Goal: Task Accomplishment & Management: Manage account settings

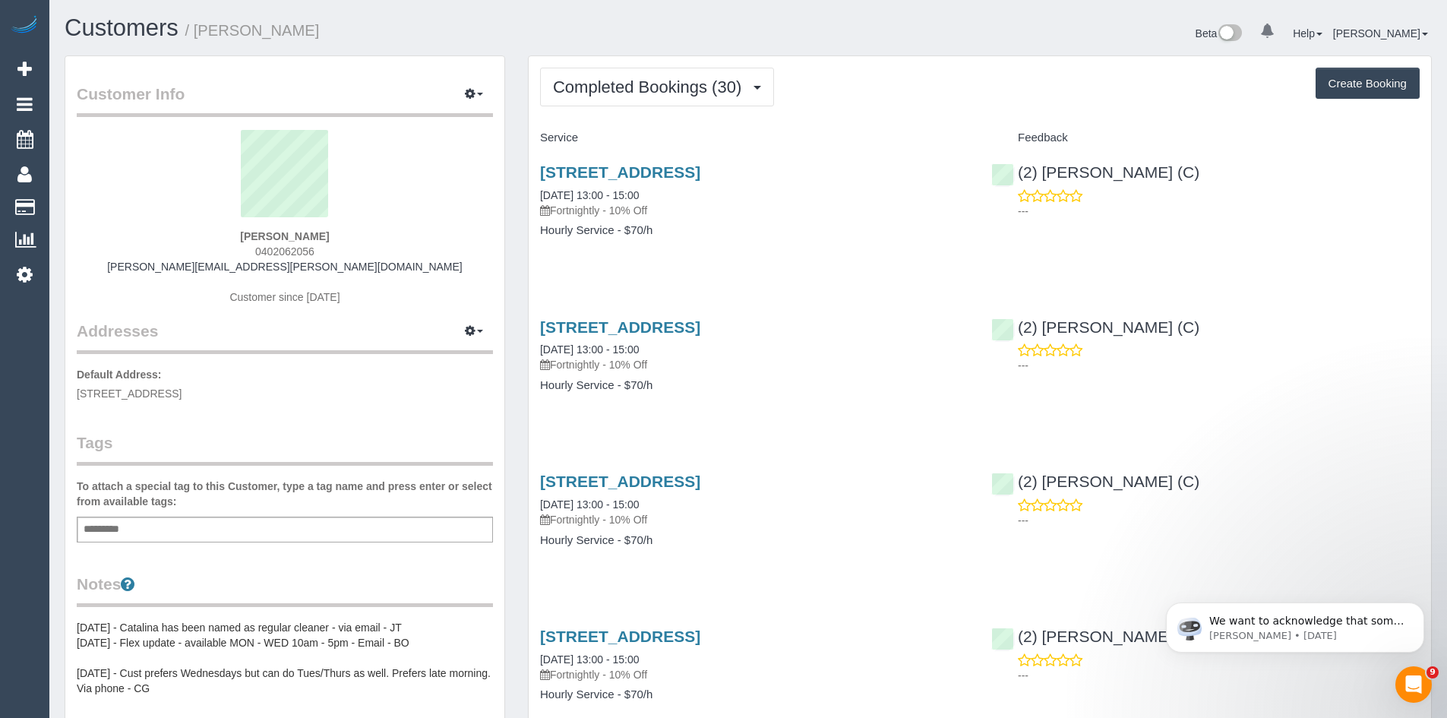
scroll to position [4096, 1447]
click at [659, 170] on link "[STREET_ADDRESS]" at bounding box center [620, 171] width 160 height 17
click at [30, 276] on icon at bounding box center [25, 274] width 16 height 18
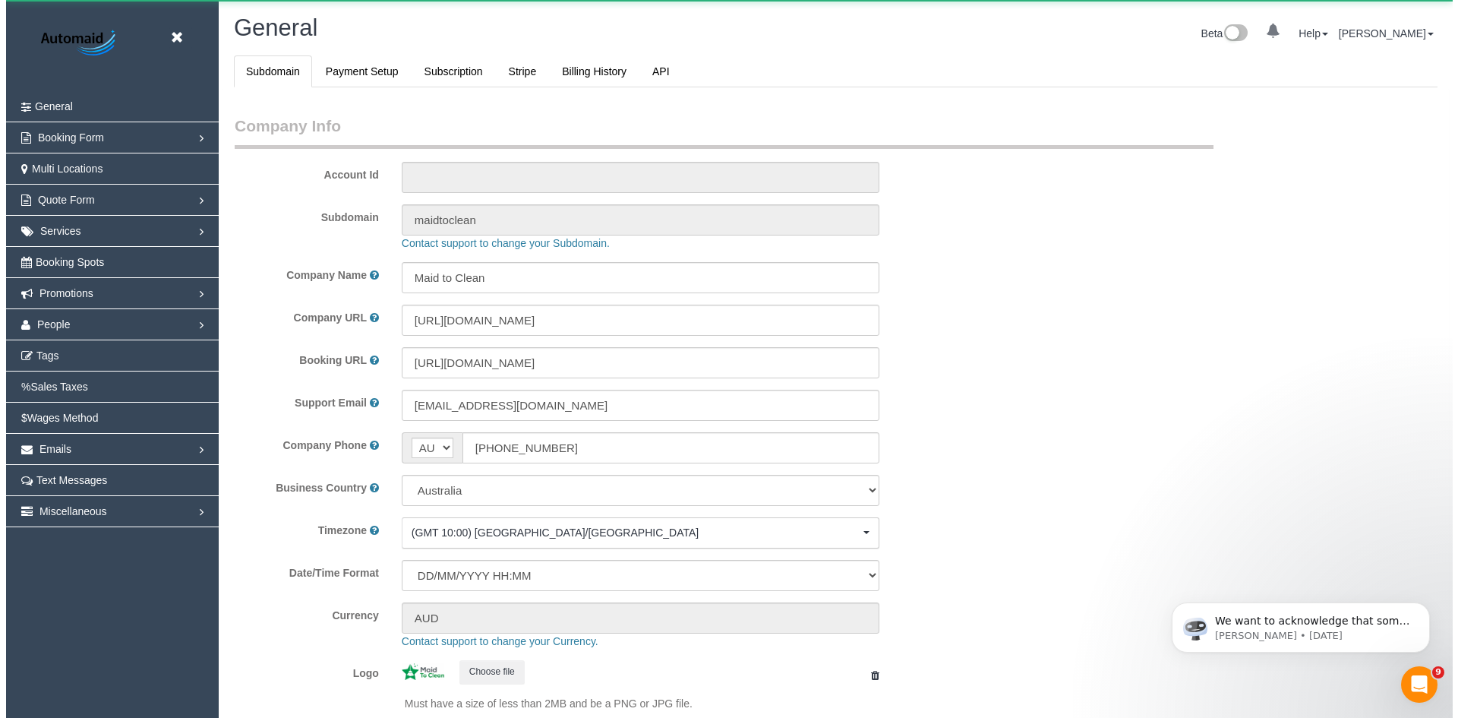
scroll to position [3441, 1447]
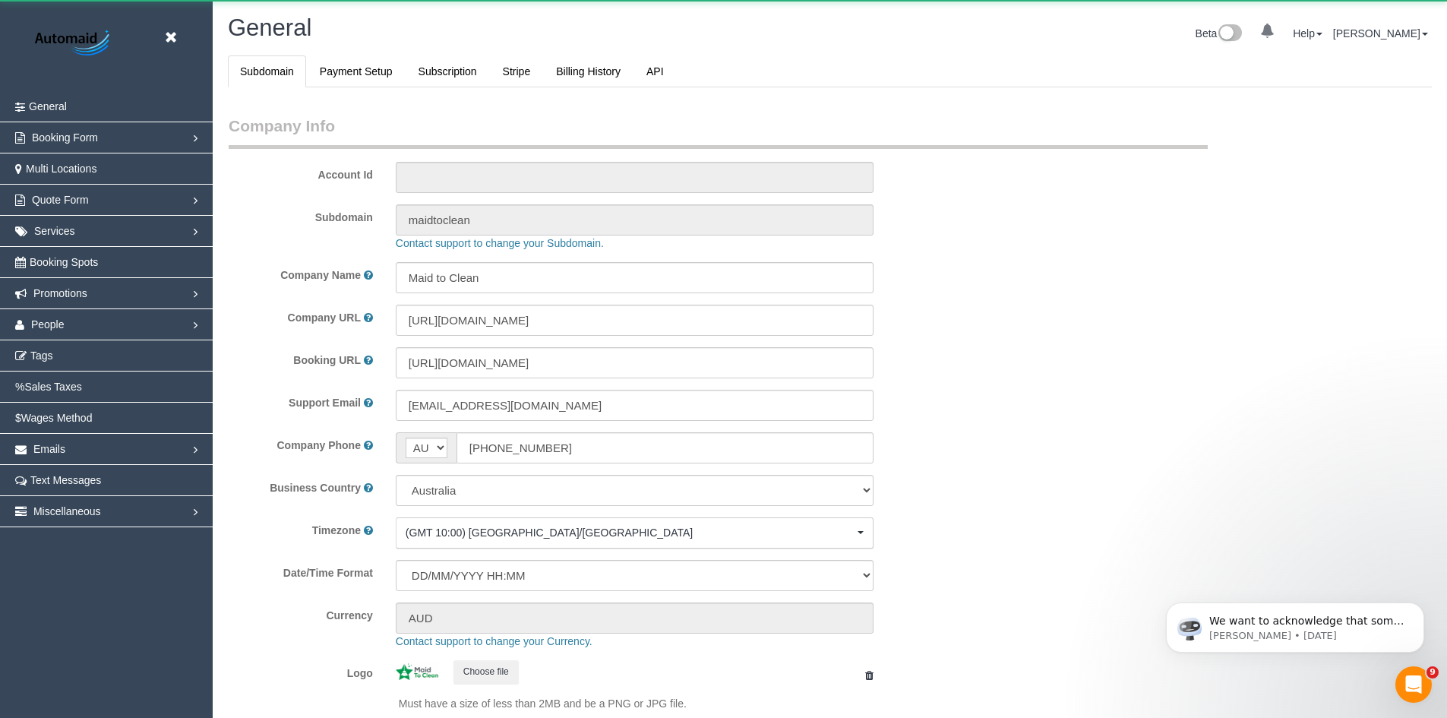
select select "1"
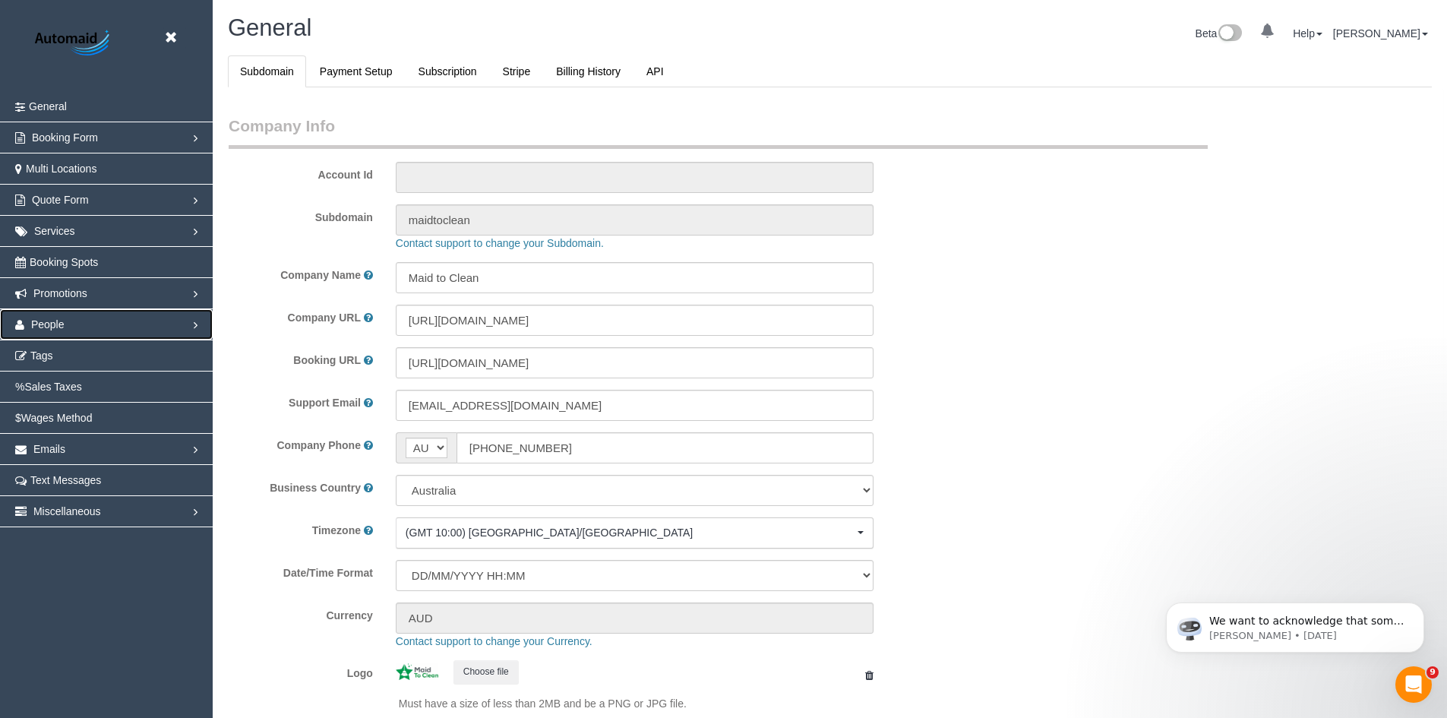
click at [50, 323] on span "People" at bounding box center [47, 324] width 33 height 12
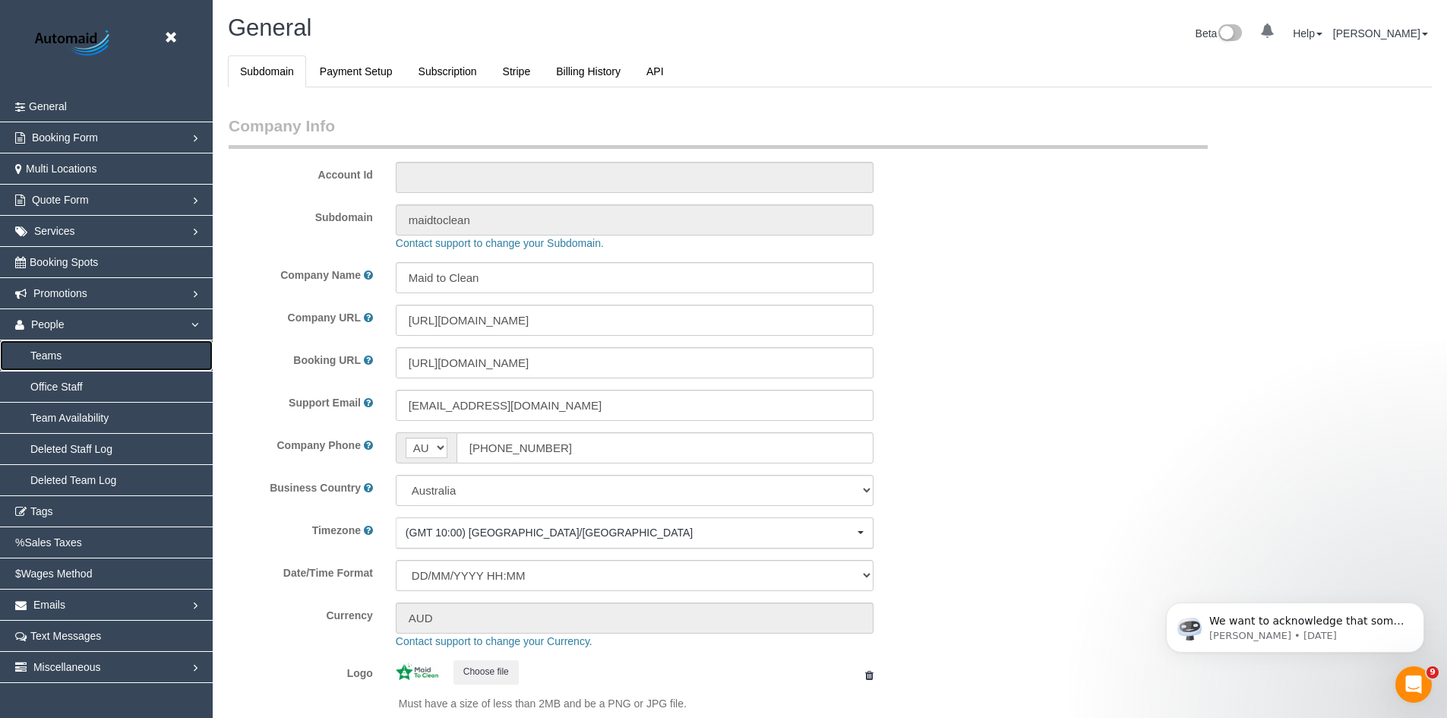
click at [51, 348] on link "Teams" at bounding box center [106, 355] width 213 height 30
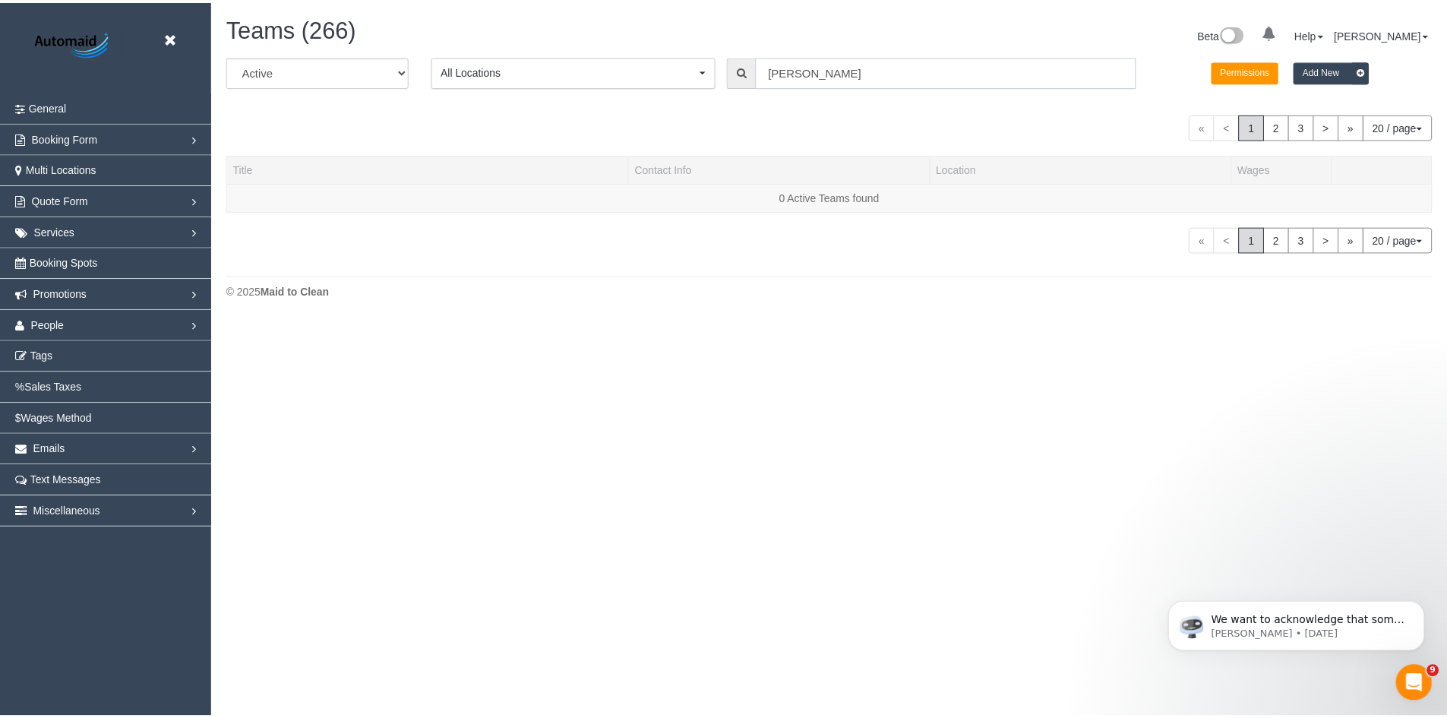
scroll to position [513, 1458]
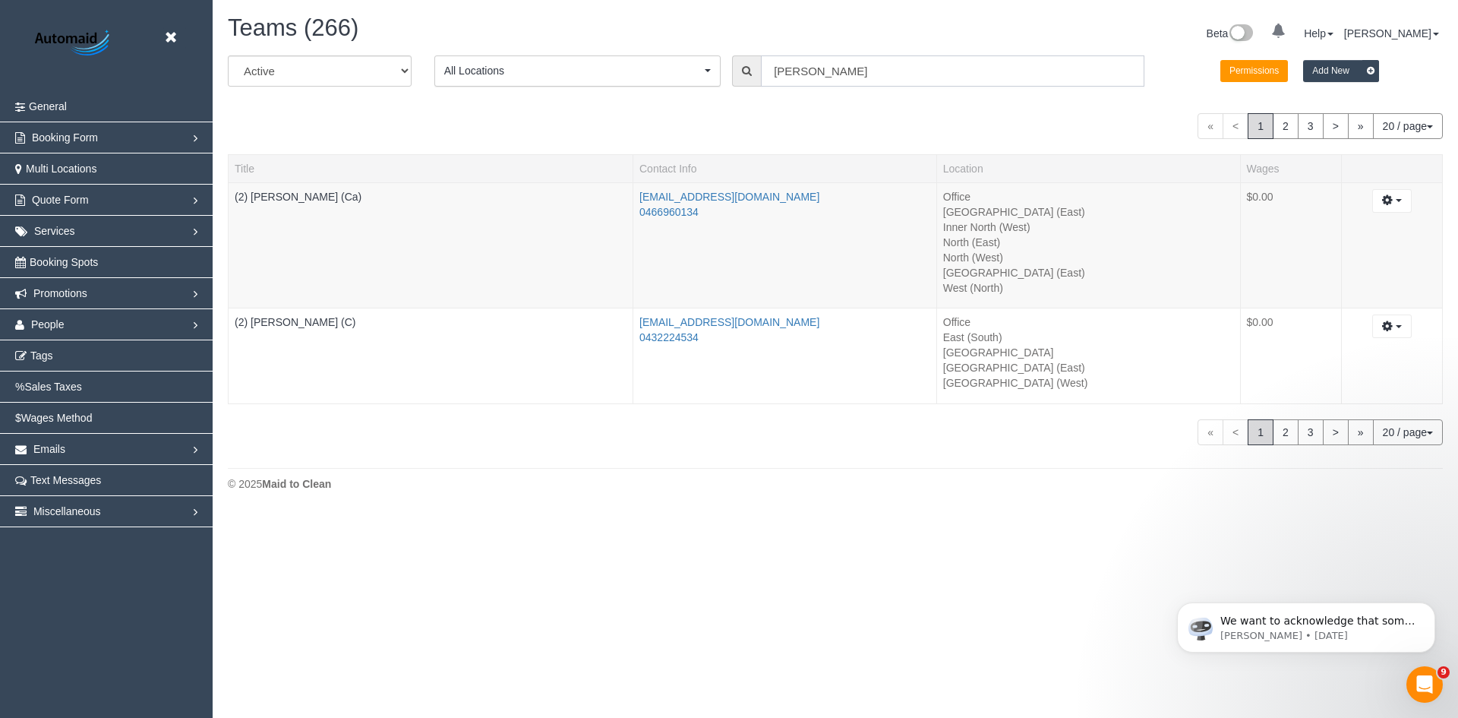
drag, startPoint x: 838, startPoint y: 74, endPoint x: 691, endPoint y: 68, distance: 147.4
click at [674, 64] on div "All Active Archived All Locations All Locations Active Locations Office [defaul…" at bounding box center [835, 76] width 1238 height 43
type input "N"
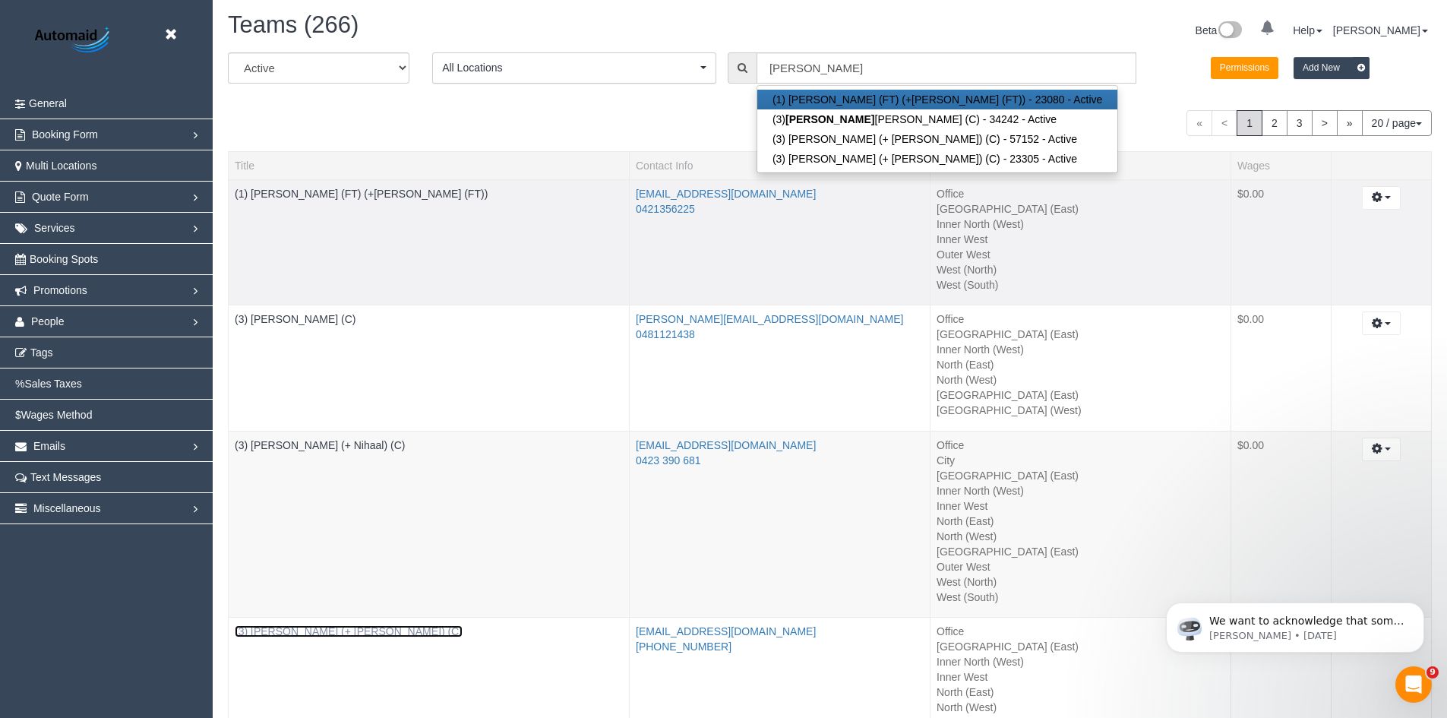
scroll to position [0, 0]
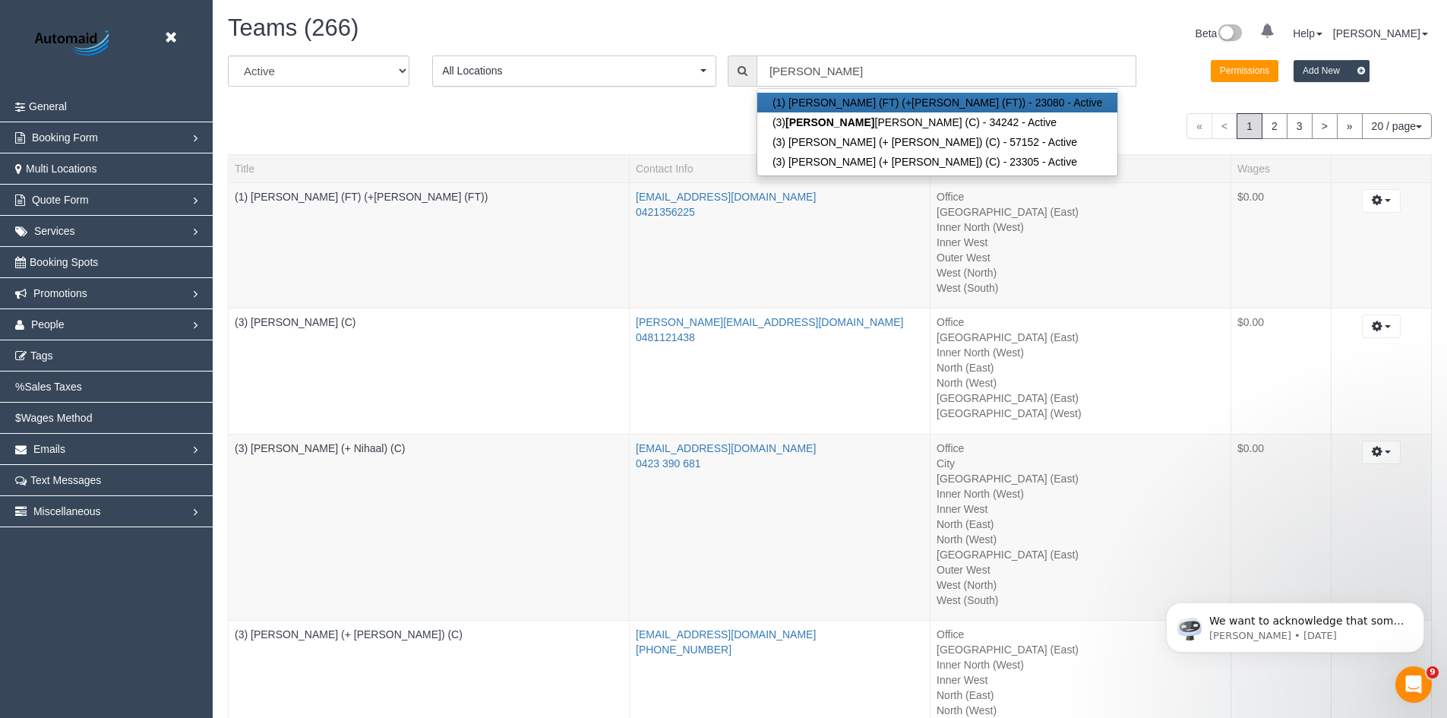
drag, startPoint x: 839, startPoint y: 65, endPoint x: 470, endPoint y: 25, distance: 371.2
click at [470, 25] on div "Teams (266) Beta 0 Your Notifications You have 0 alerts Help Help Docs Take a T…" at bounding box center [830, 443] width 1234 height 886
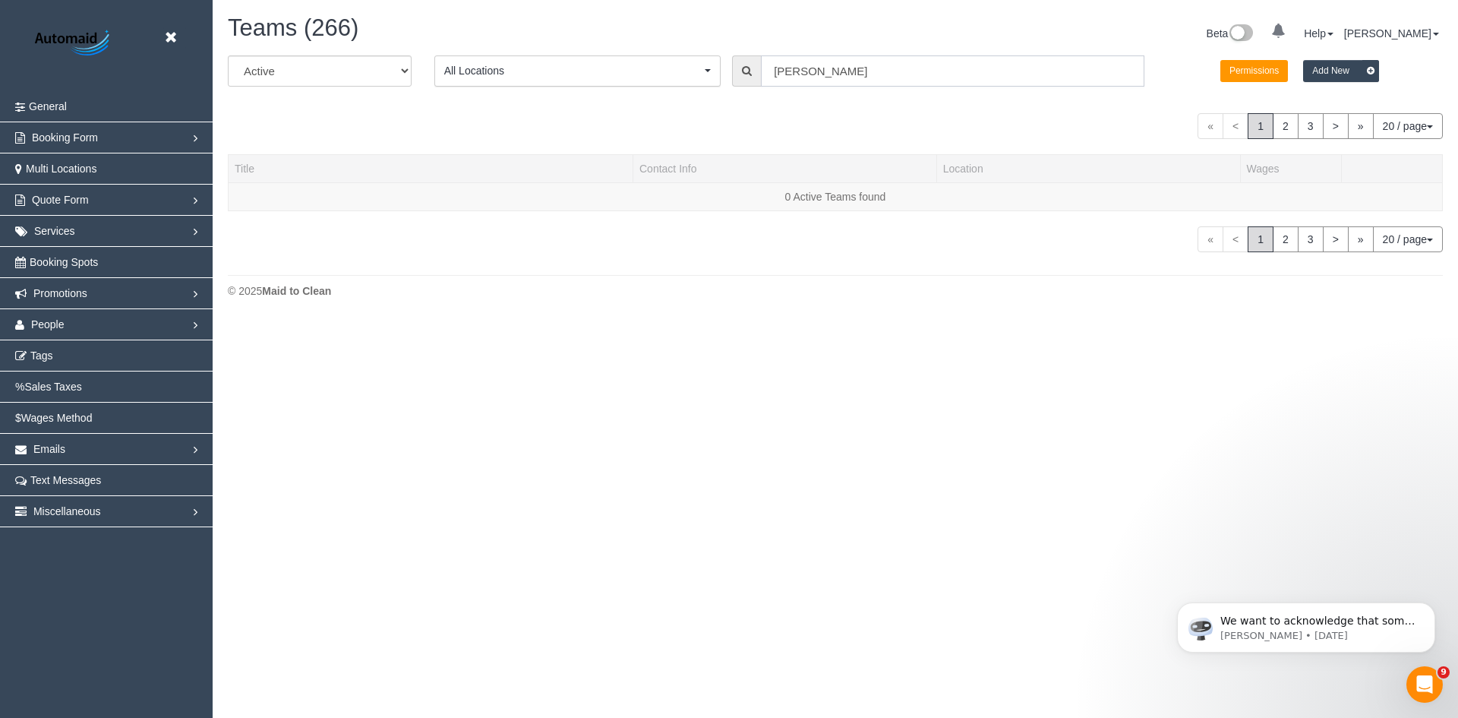
scroll to position [448, 1458]
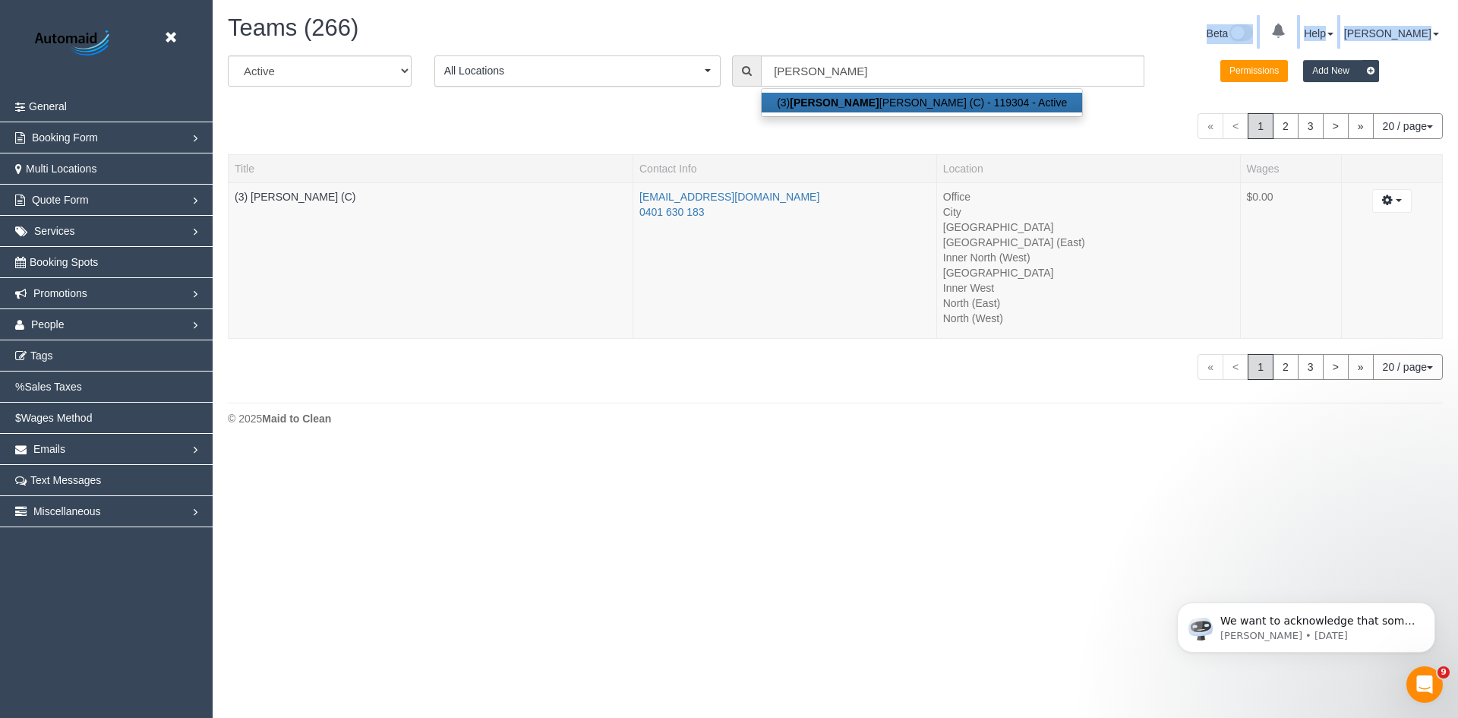
drag, startPoint x: 908, startPoint y: 48, endPoint x: 720, endPoint y: 48, distance: 188.3
click at [730, 48] on div "Teams (266) Beta 0 Your Notifications You have 0 alerts Help Help Docs Take a T…" at bounding box center [835, 35] width 1238 height 40
click at [680, 43] on div "Teams (266)" at bounding box center [525, 31] width 619 height 33
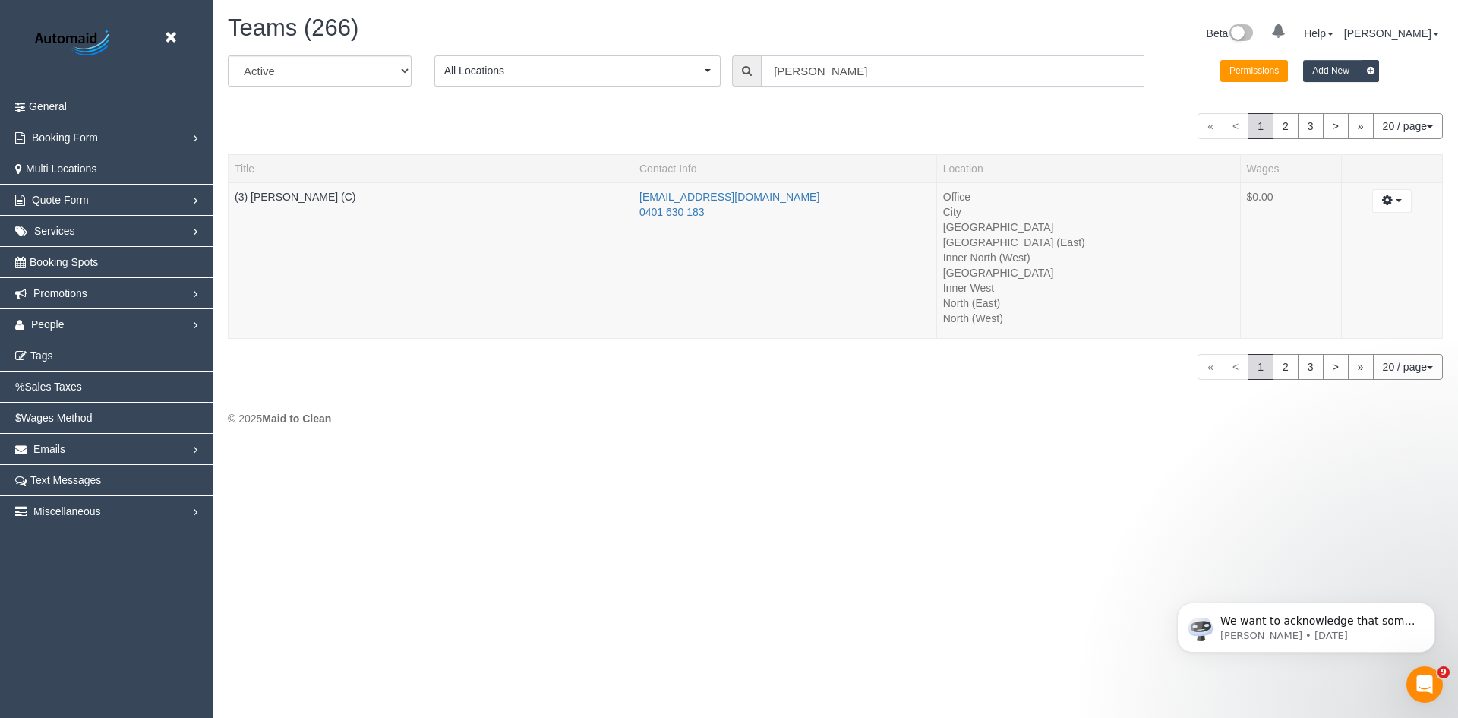
drag, startPoint x: 803, startPoint y: 65, endPoint x: 710, endPoint y: 50, distance: 93.9
click at [674, 65] on div "All Active Archived All Locations All Locations Active Locations Office [defaul…" at bounding box center [835, 76] width 1238 height 43
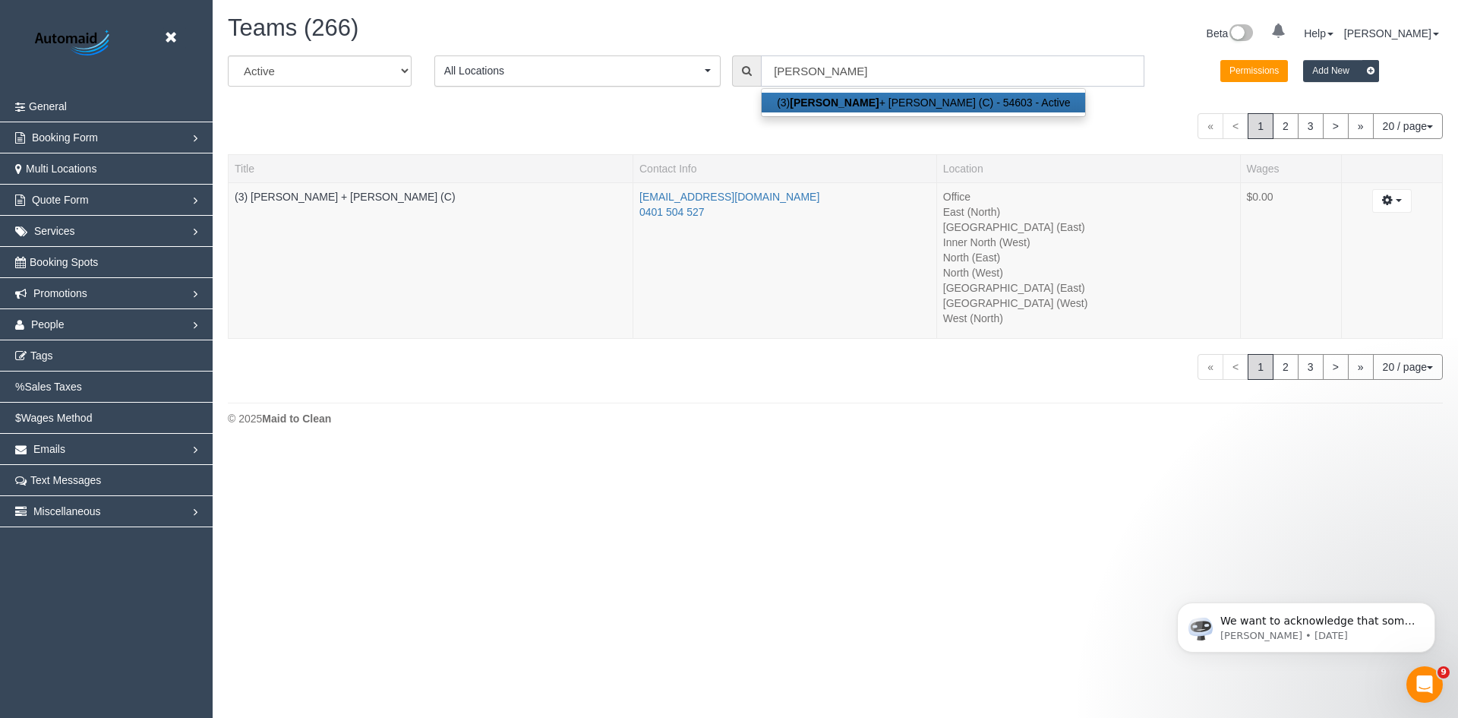
drag, startPoint x: 846, startPoint y: 55, endPoint x: 716, endPoint y: 75, distance: 131.5
click at [636, 60] on div "All Active Archived All Locations All Locations Active Locations Office [defaul…" at bounding box center [835, 76] width 1238 height 43
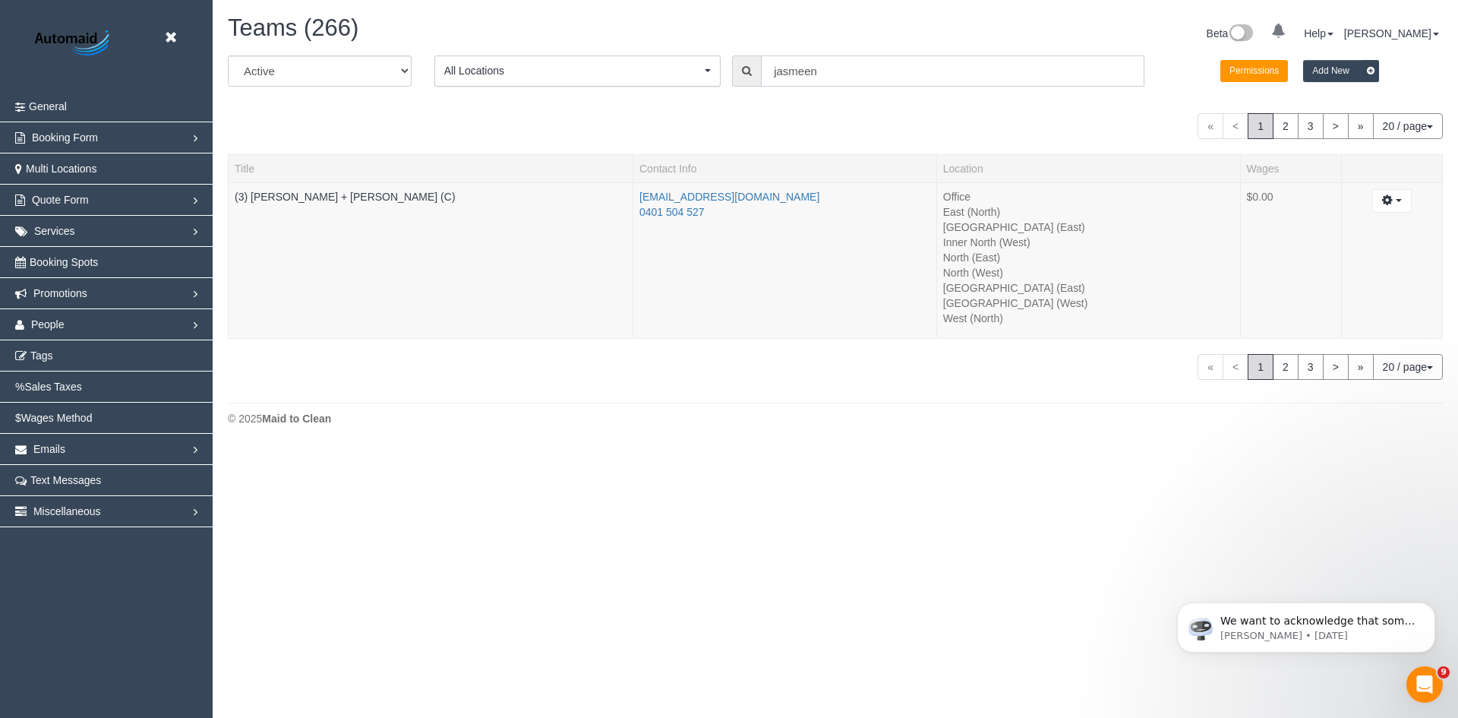
scroll to position [573, 1458]
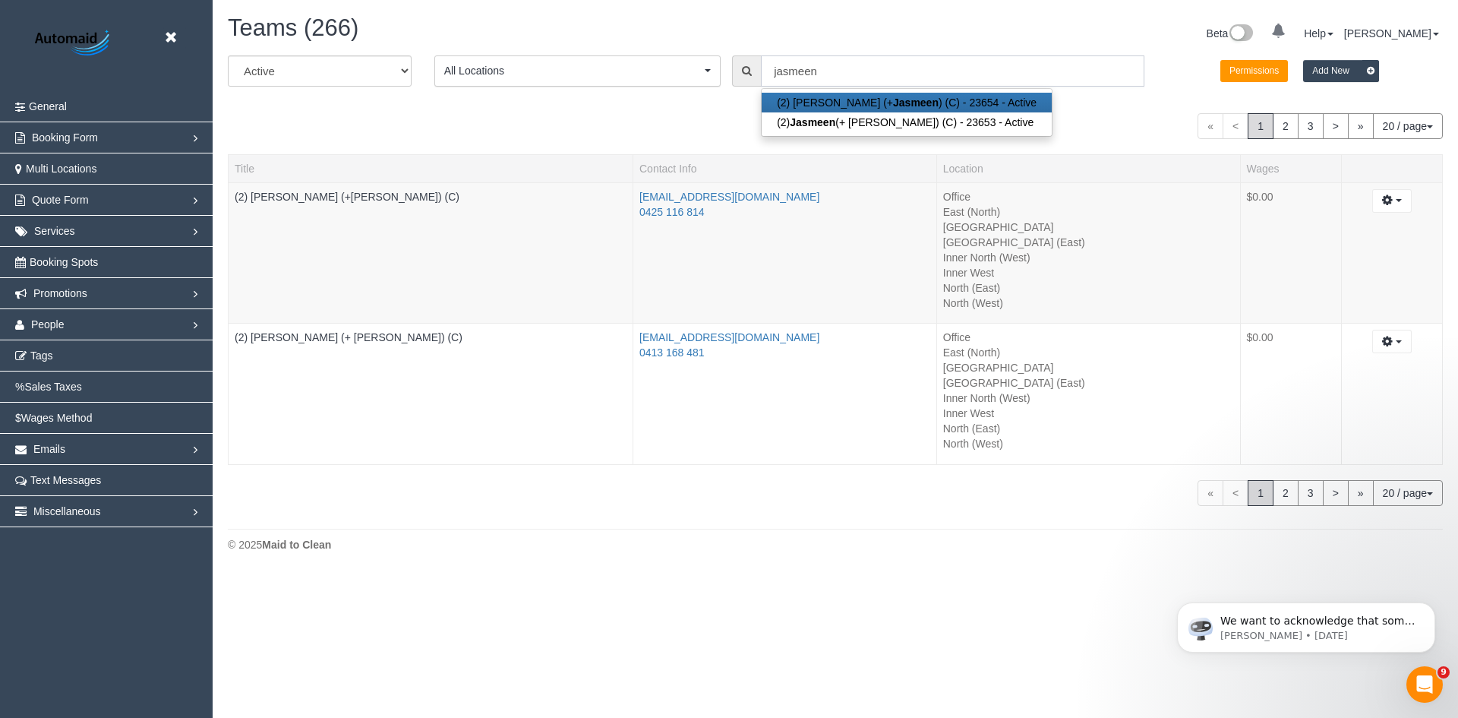
drag, startPoint x: 837, startPoint y: 65, endPoint x: 544, endPoint y: 65, distance: 292.3
click at [544, 65] on div "All Active Archived All Locations All Locations Active Locations Office [defaul…" at bounding box center [835, 76] width 1238 height 43
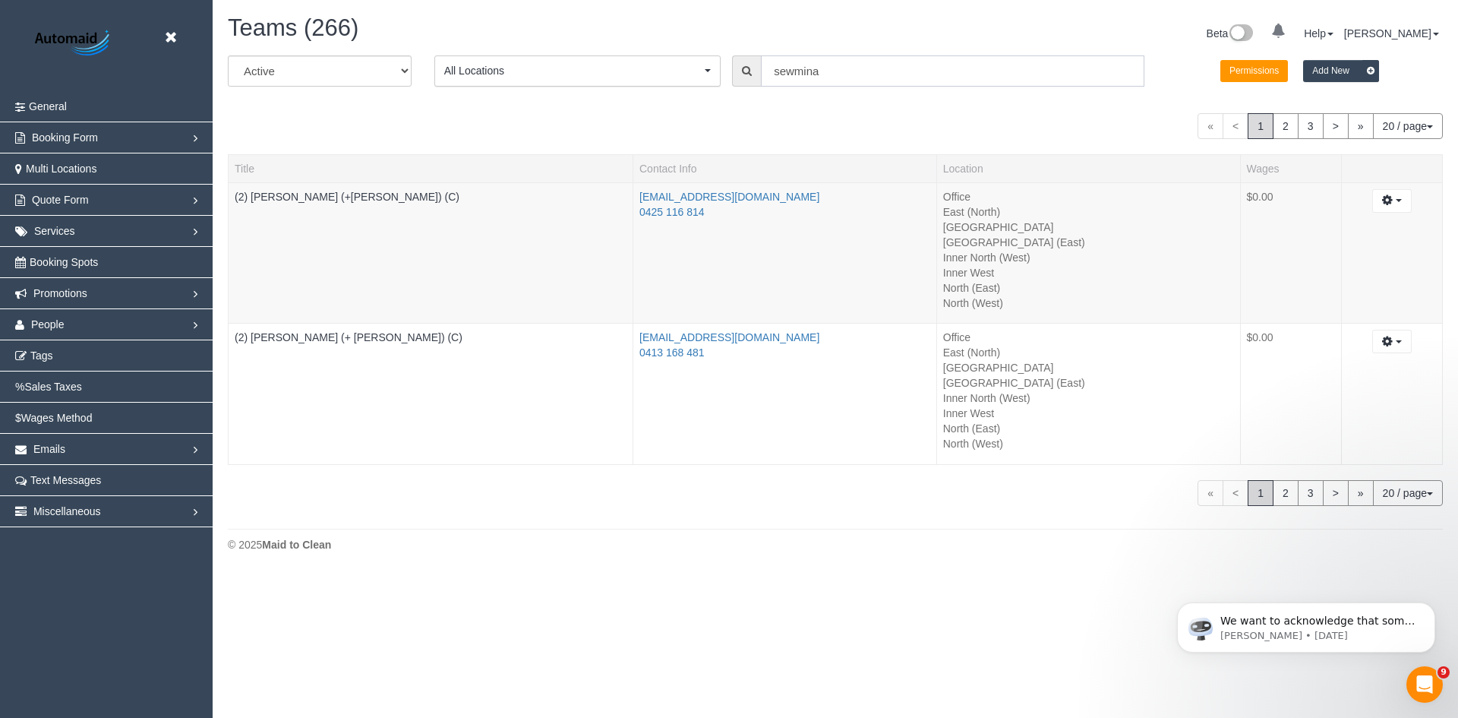
scroll to position [75501, 74476]
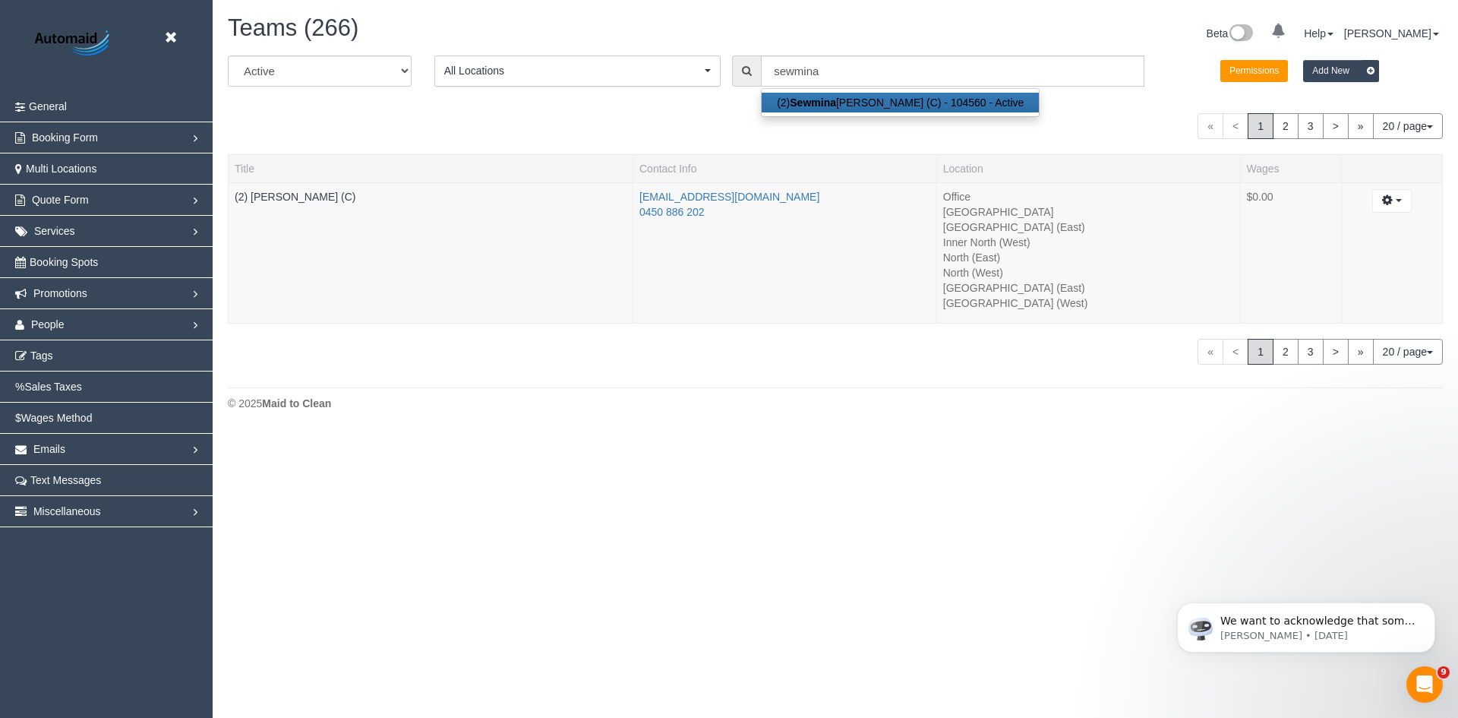
click at [676, 66] on span "All Locations" at bounding box center [572, 70] width 257 height 15
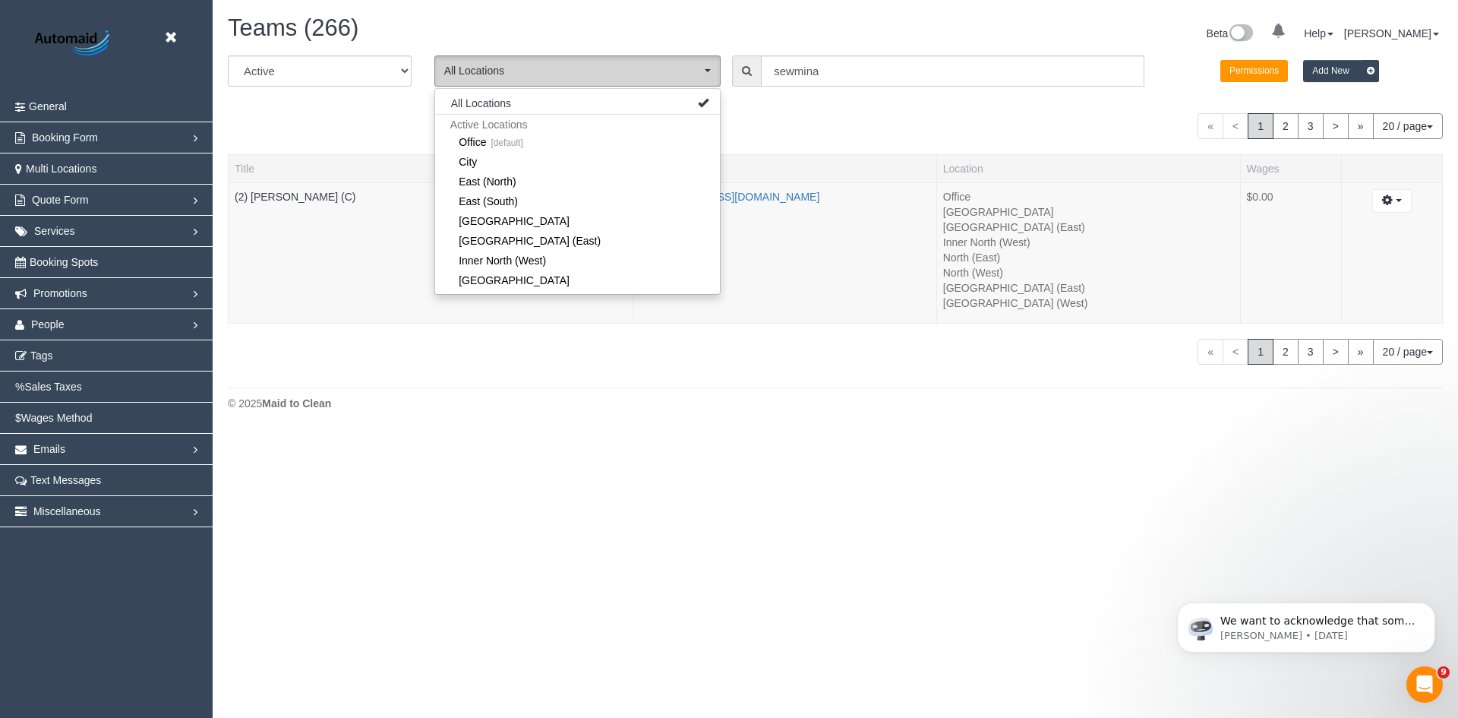
scroll to position [433, 1458]
drag, startPoint x: 832, startPoint y: 62, endPoint x: 674, endPoint y: 62, distance: 157.9
click at [674, 62] on div "All Active Archived All Locations All Locations Active Locations Office [defaul…" at bounding box center [835, 76] width 1238 height 43
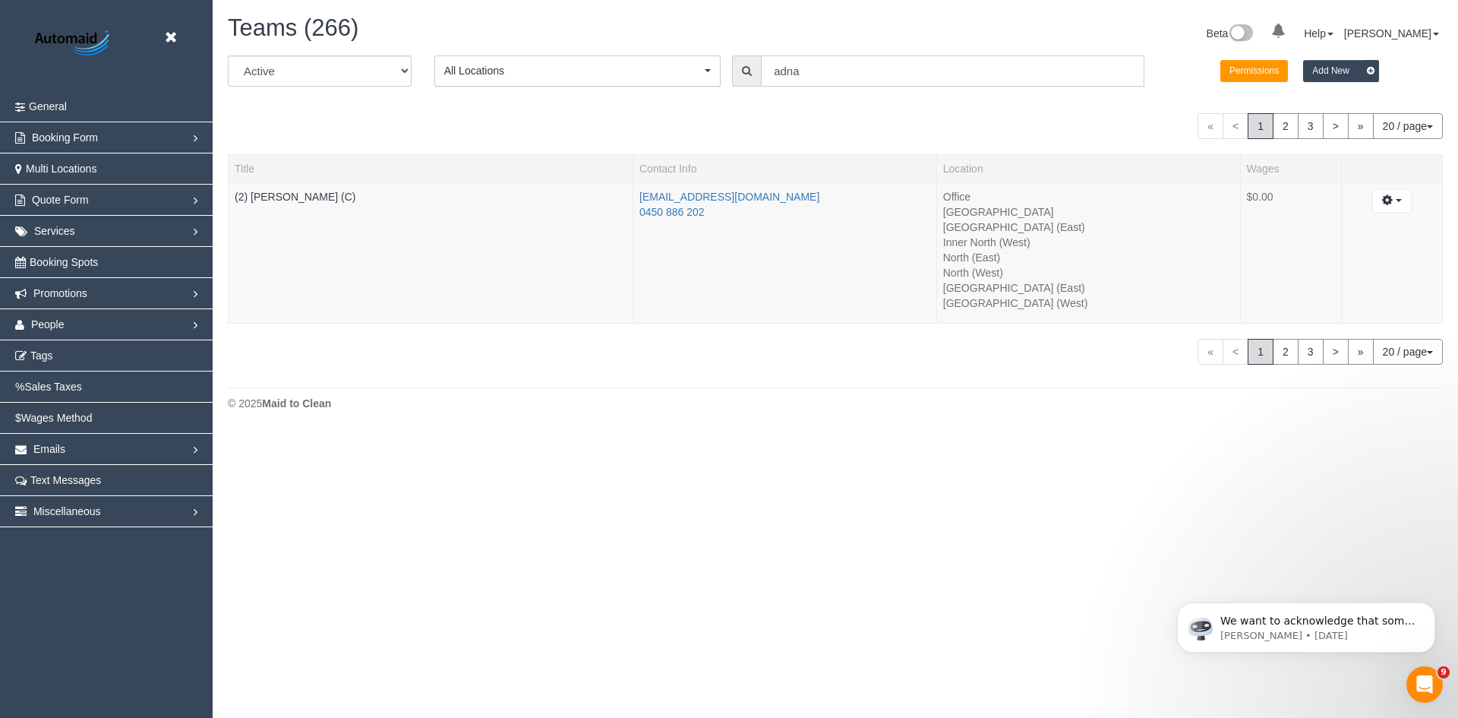
scroll to position [710, 1458]
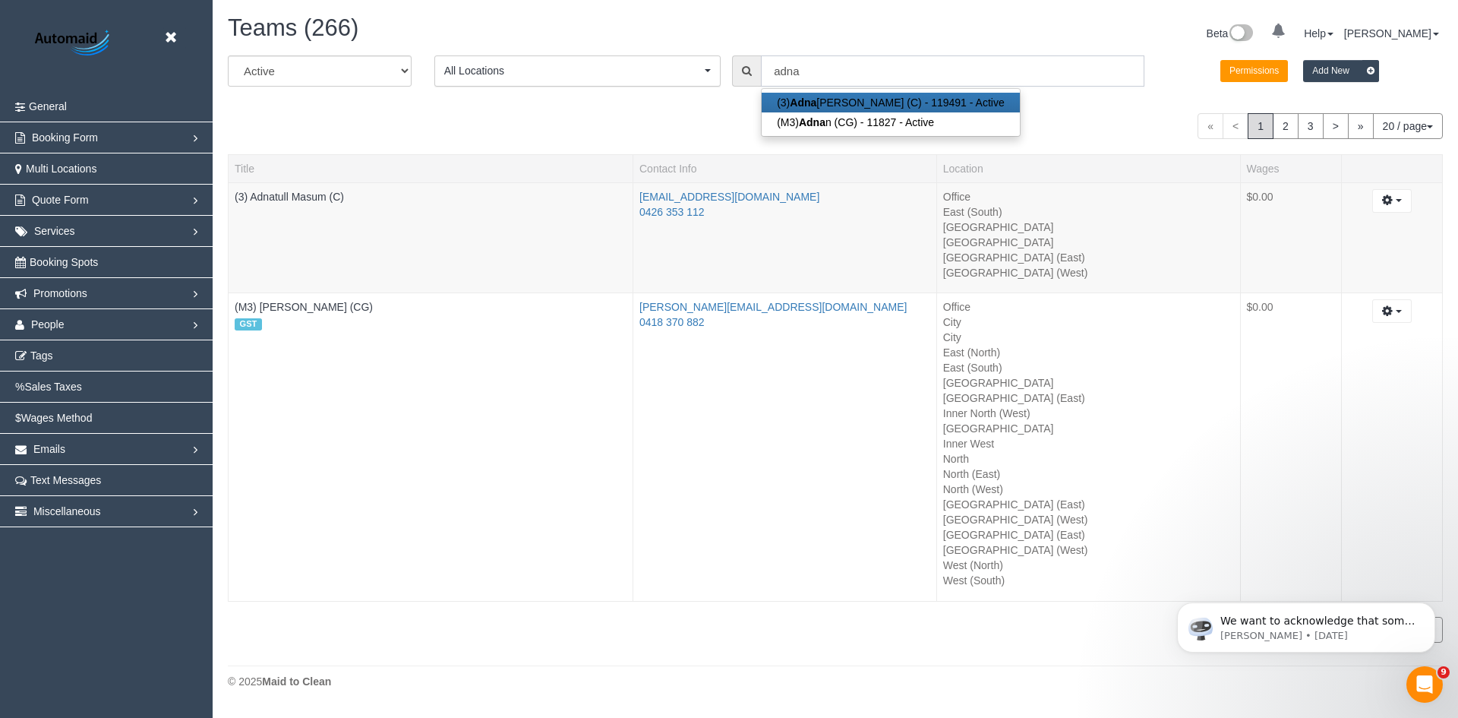
type input "adna"
click at [169, 33] on icon at bounding box center [170, 37] width 19 height 19
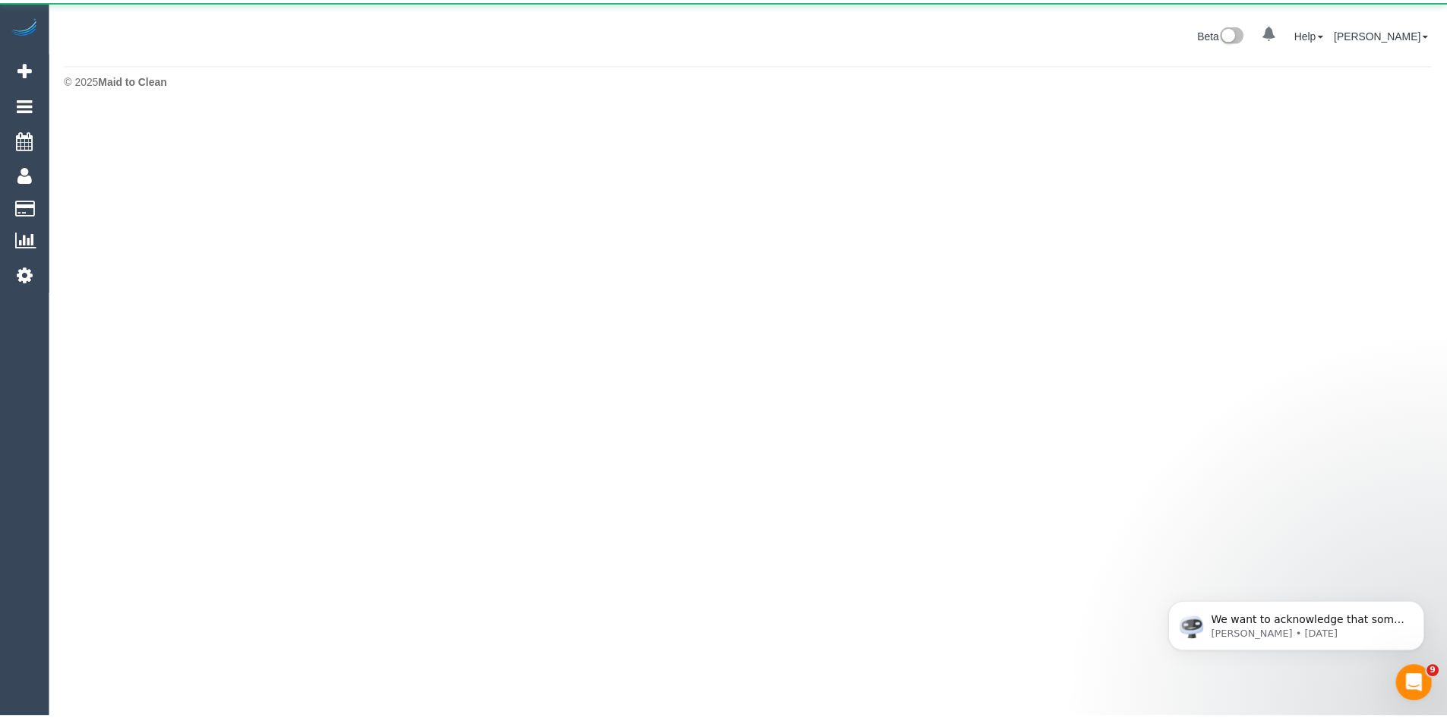
scroll to position [75825, 74476]
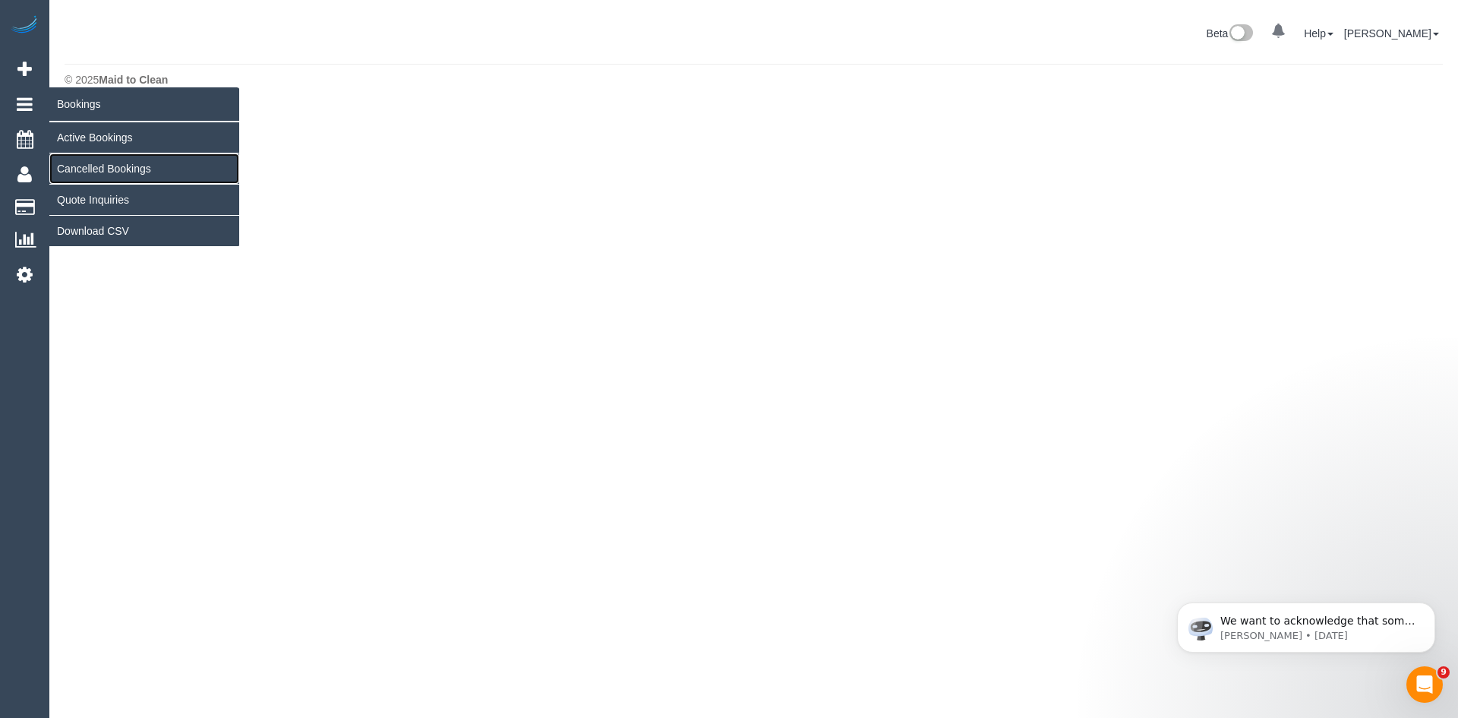
click at [93, 166] on link "Cancelled Bookings" at bounding box center [144, 168] width 190 height 30
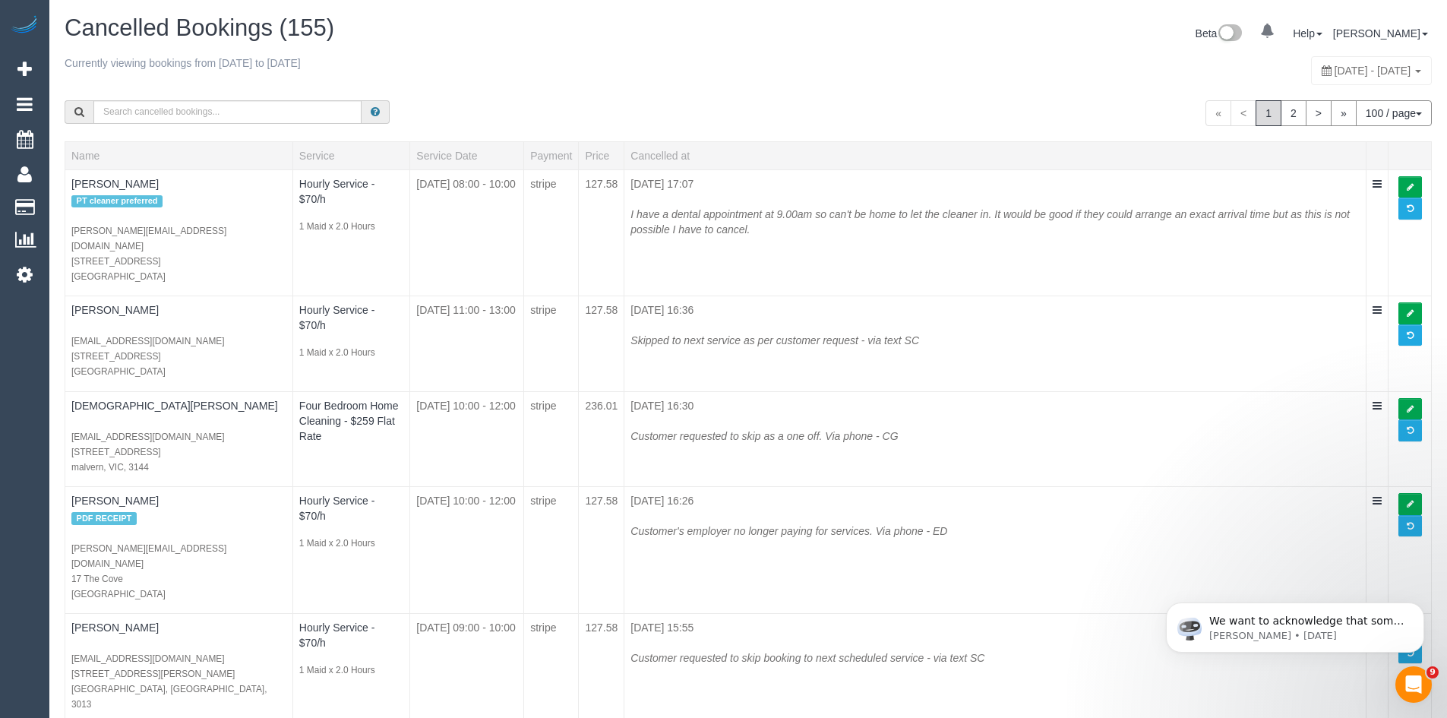
click at [1334, 74] on span "September 28, 2025 - October 04, 2025" at bounding box center [1372, 71] width 77 height 12
type input "**********"
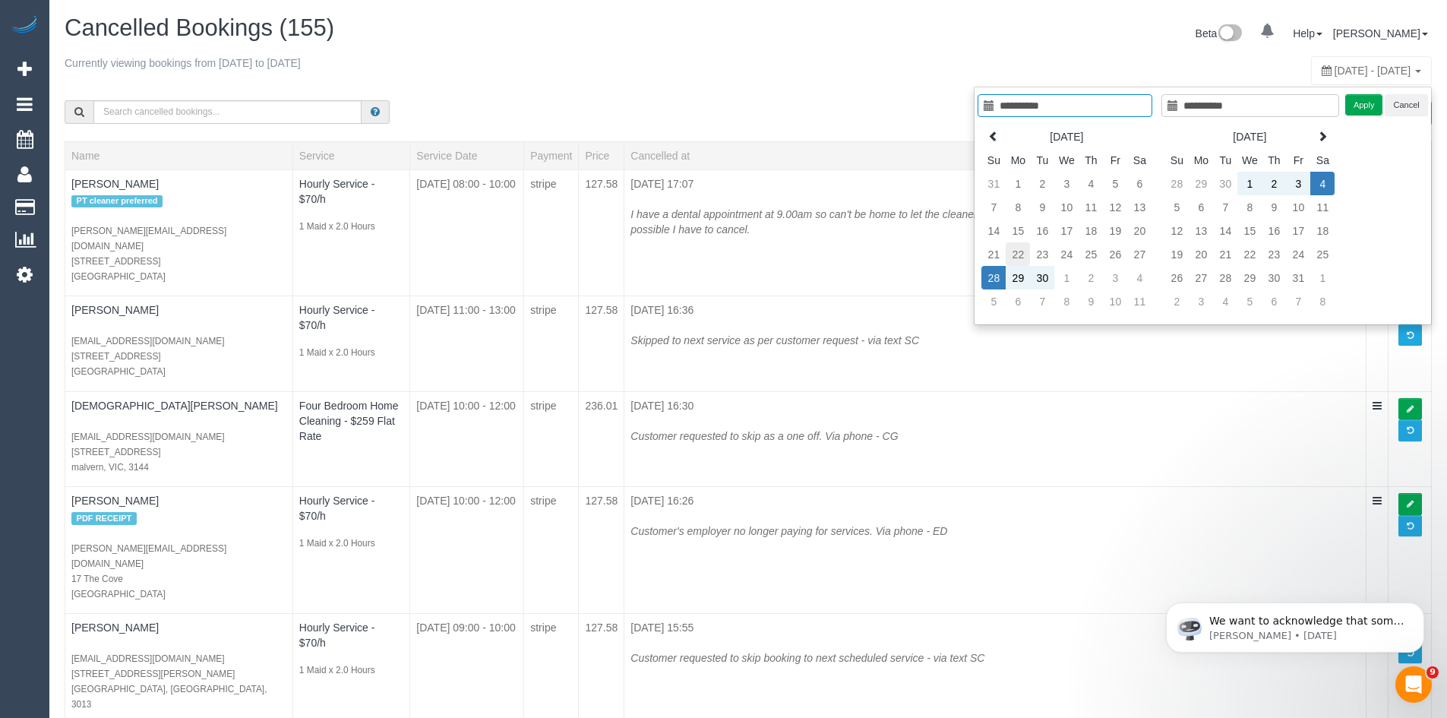
type input "**********"
click at [1015, 254] on td "22" at bounding box center [1017, 254] width 24 height 24
type input "**********"
click at [1015, 254] on td "22" at bounding box center [1017, 254] width 24 height 24
click at [1369, 110] on button "Apply" at bounding box center [1364, 105] width 38 height 22
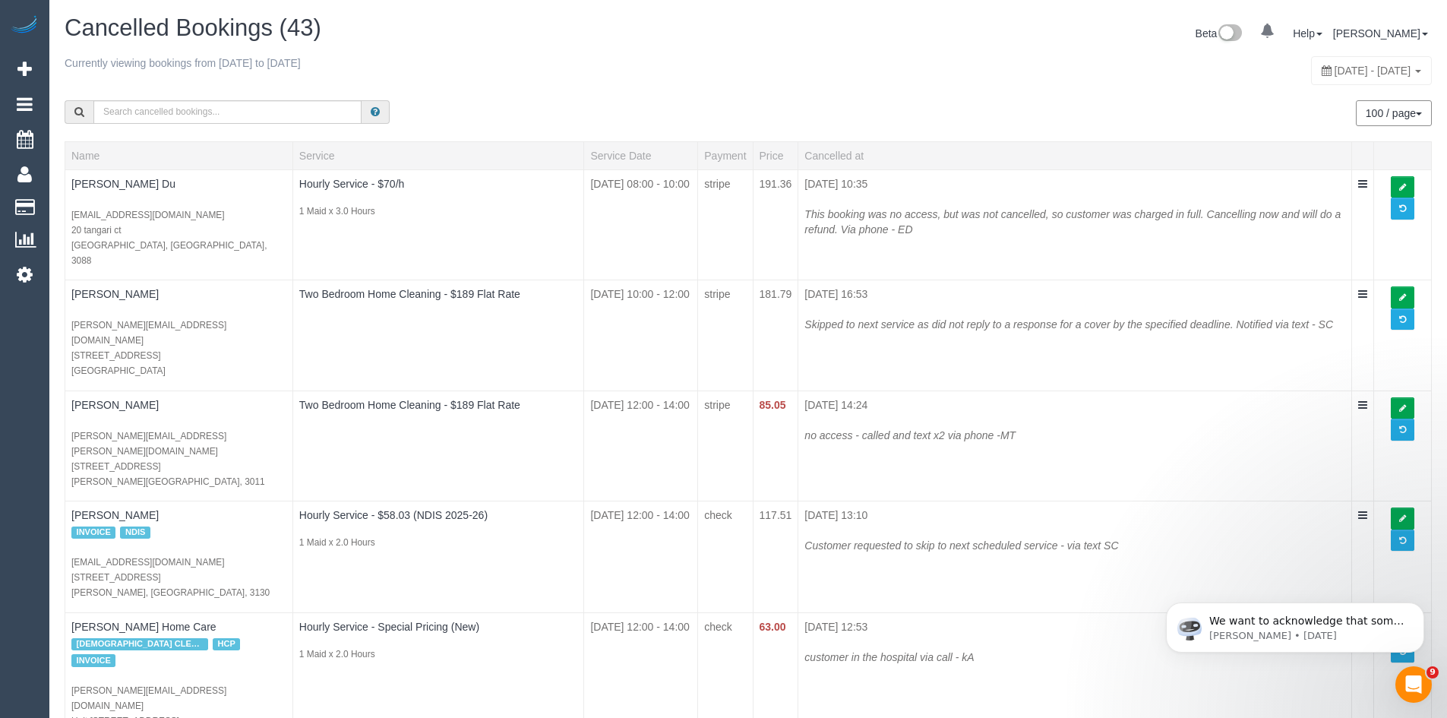
click at [1311, 62] on div "September 22, 2025 - September 22, 2025" at bounding box center [1371, 70] width 121 height 29
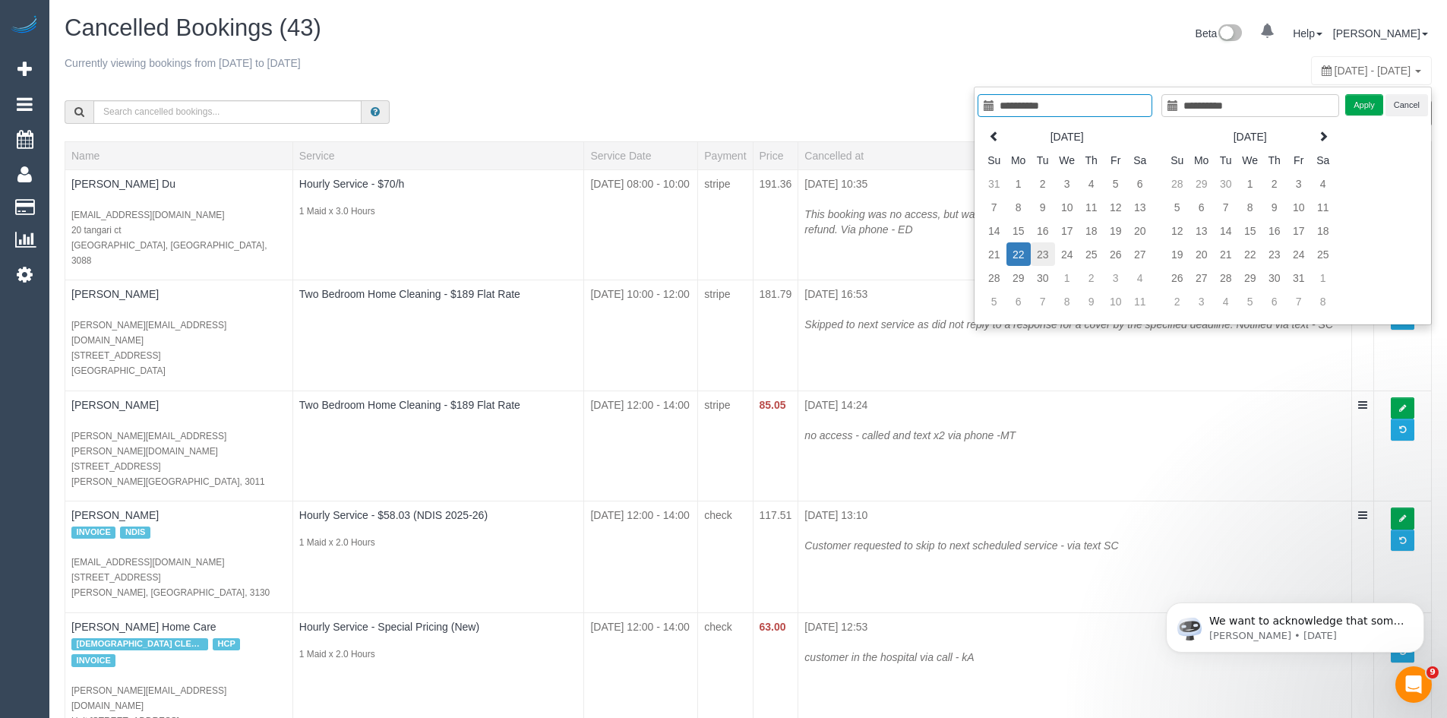
type input "**********"
click at [1041, 254] on td "23" at bounding box center [1042, 254] width 24 height 24
type input "**********"
click at [1041, 254] on td "23" at bounding box center [1042, 254] width 24 height 24
type input "**********"
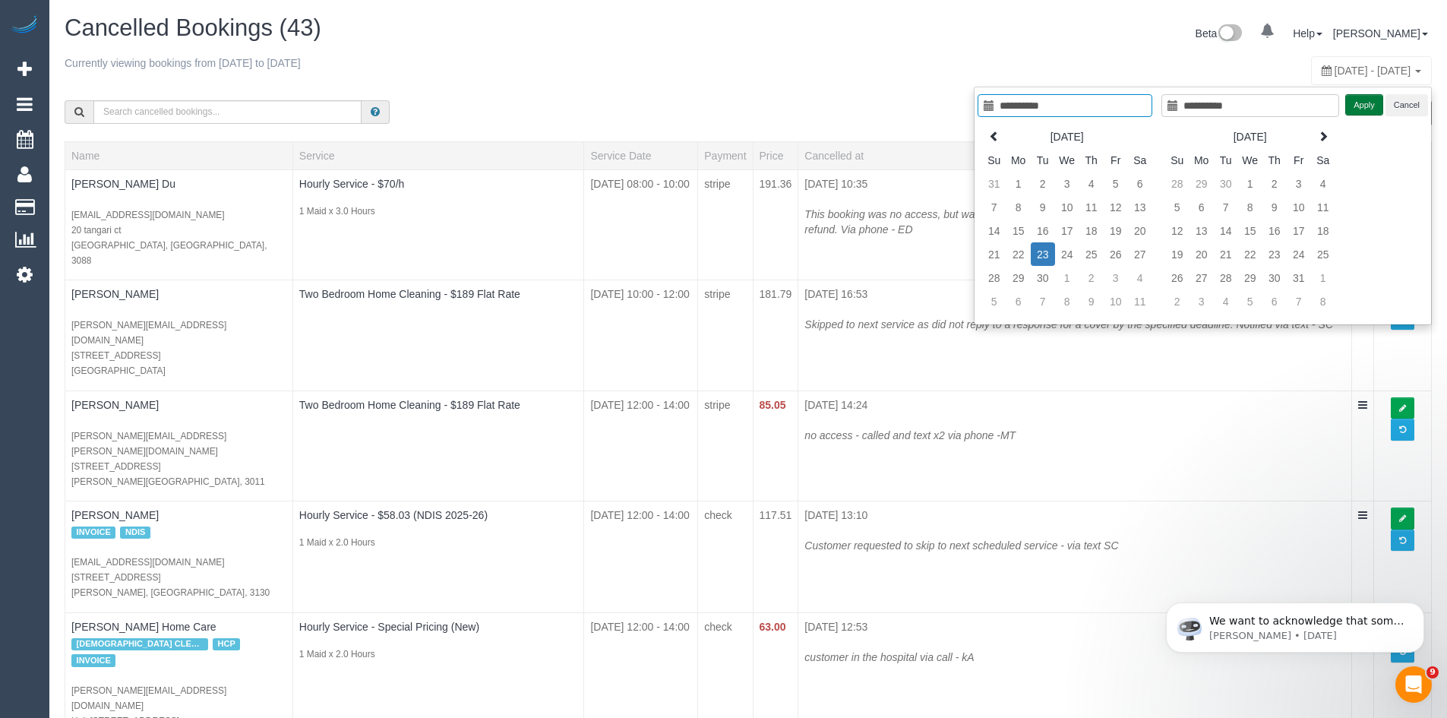
click at [1361, 107] on button "Apply" at bounding box center [1364, 105] width 38 height 22
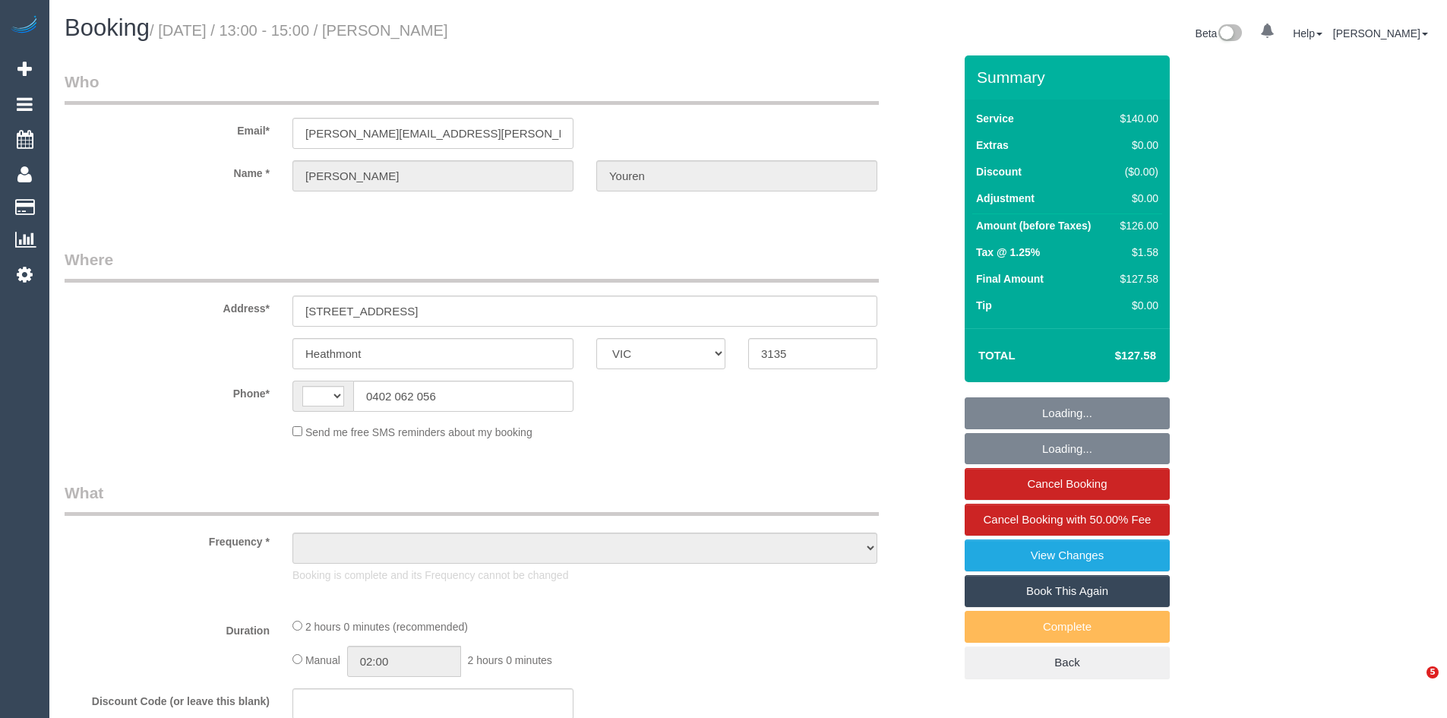
select select "VIC"
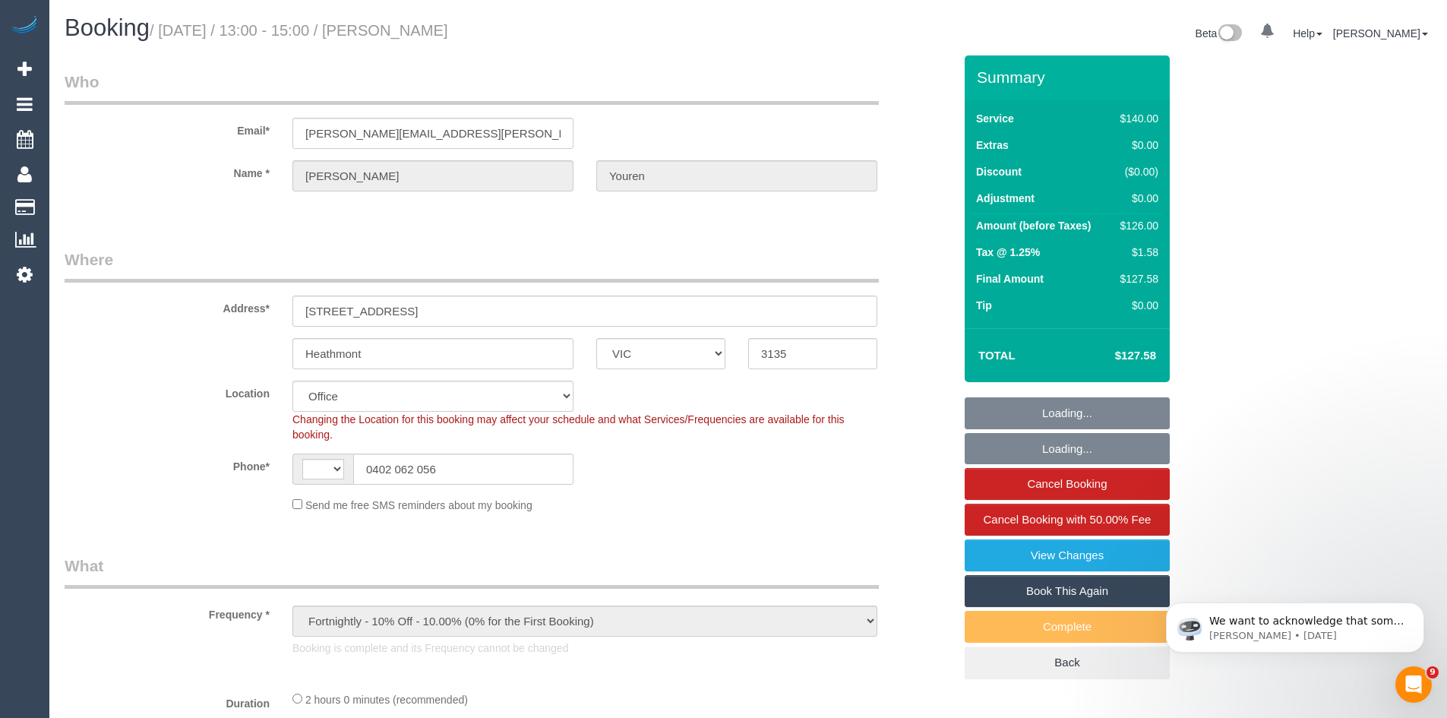
select select "object:467"
select select "string:AU"
select select "string:stripe-pm_1OvXjo2GScqysDRVTdEVGb5D"
select select "number:27"
select select "number:14"
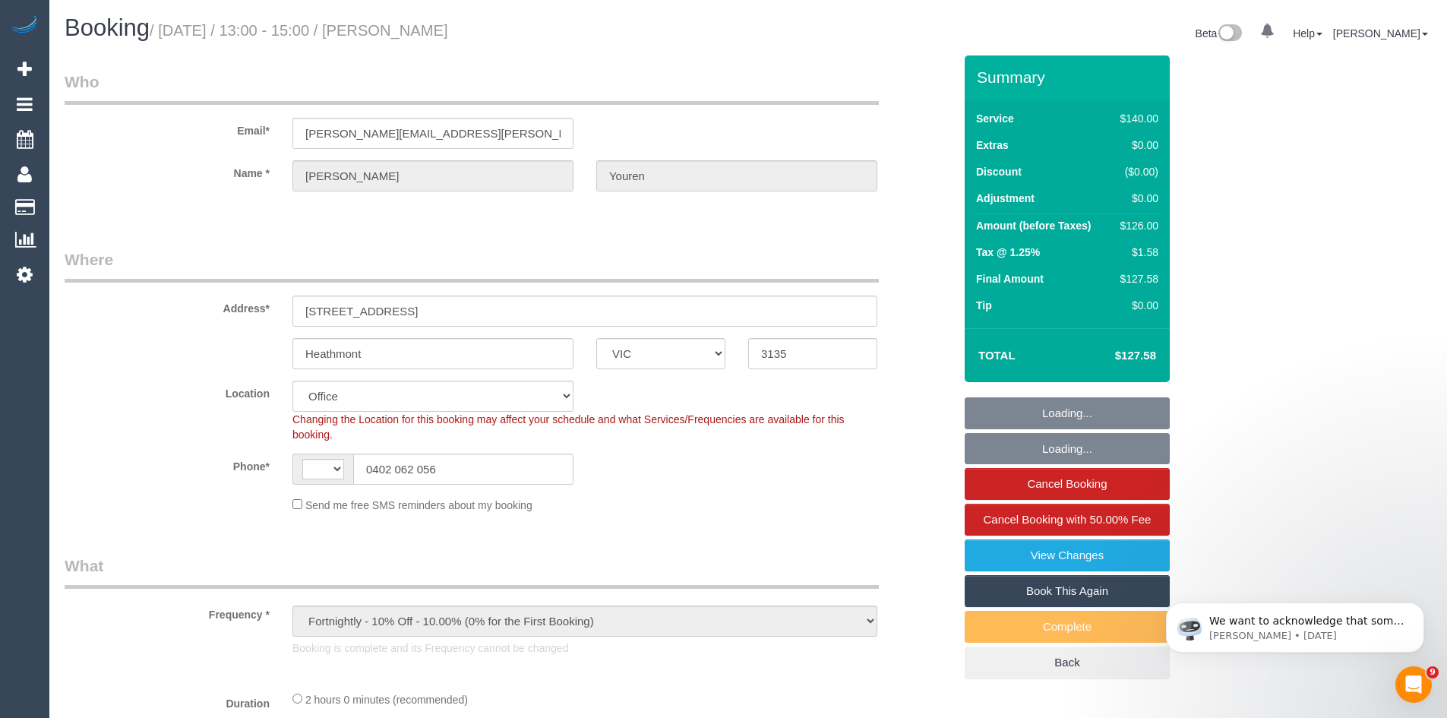
select select "number:19"
select select "number:36"
select select "number:34"
click at [1030, 551] on link "View Changes" at bounding box center [1066, 555] width 205 height 32
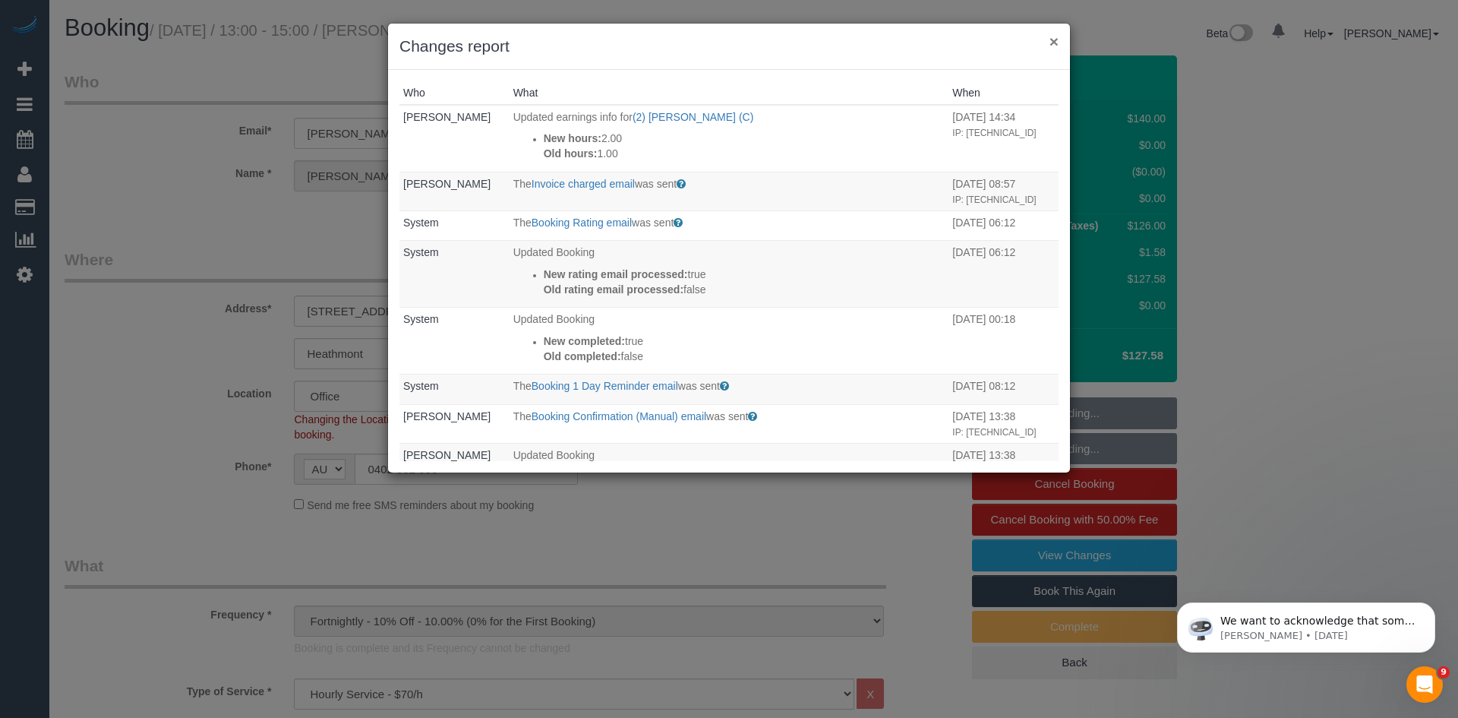
click at [1051, 37] on button "×" at bounding box center [1053, 41] width 9 height 16
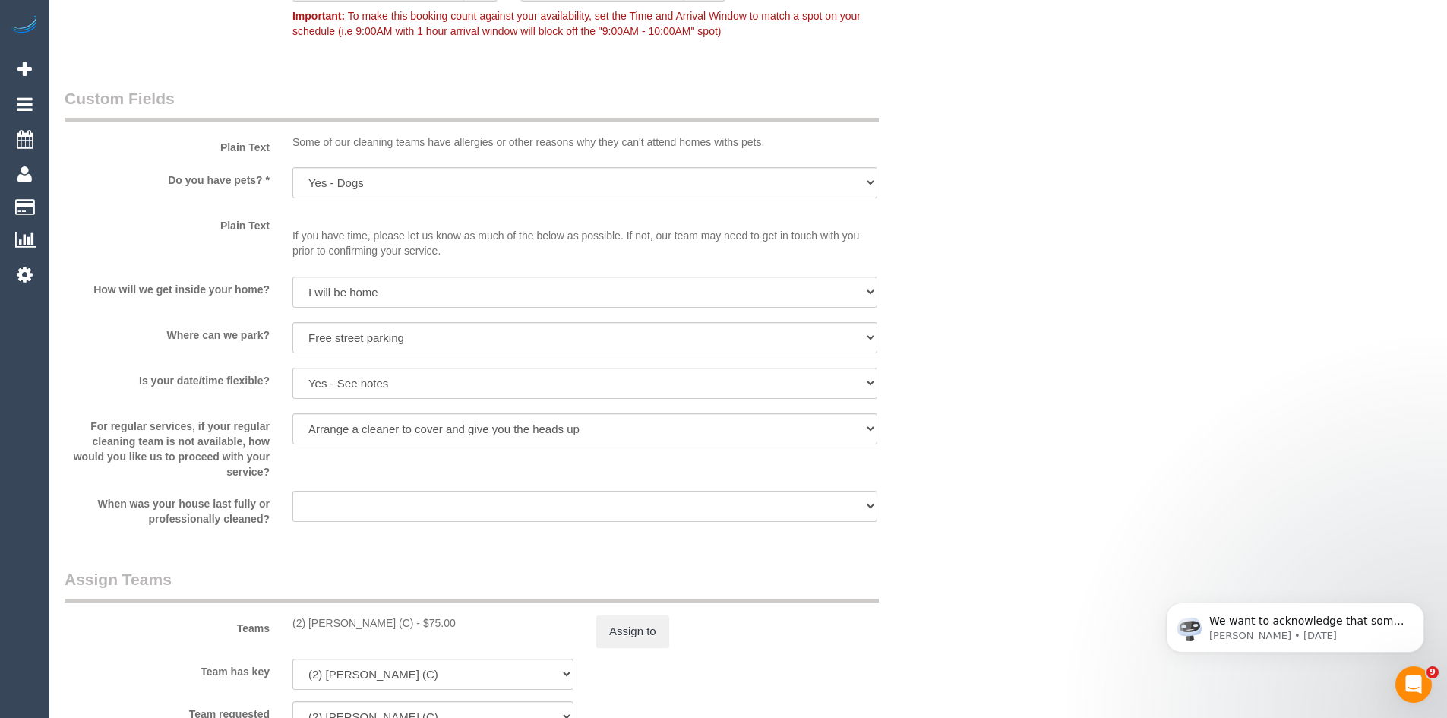
scroll to position [2278, 0]
